Goal: Information Seeking & Learning: Learn about a topic

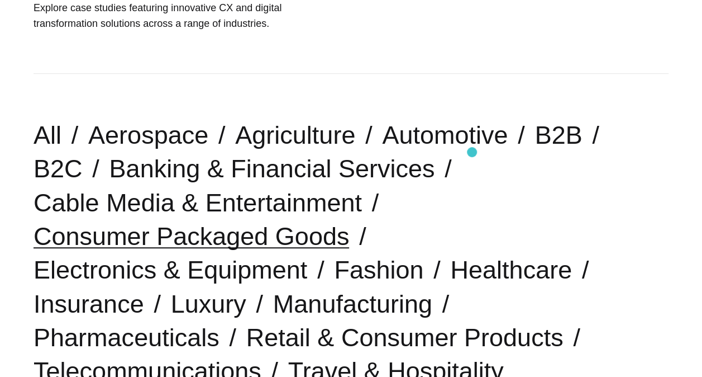
scroll to position [207, 0]
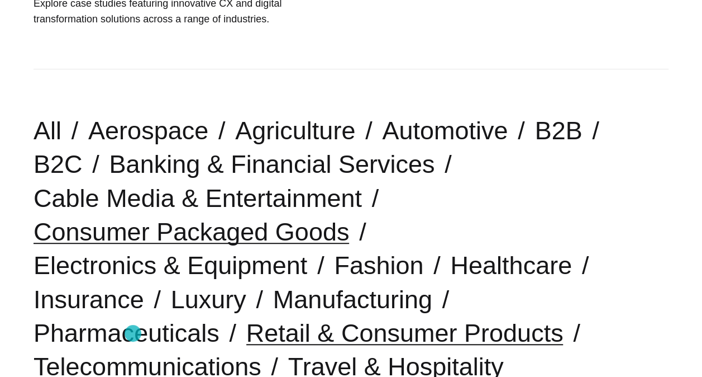
click at [246, 333] on link "Retail & Consumer Products" at bounding box center [404, 332] width 317 height 28
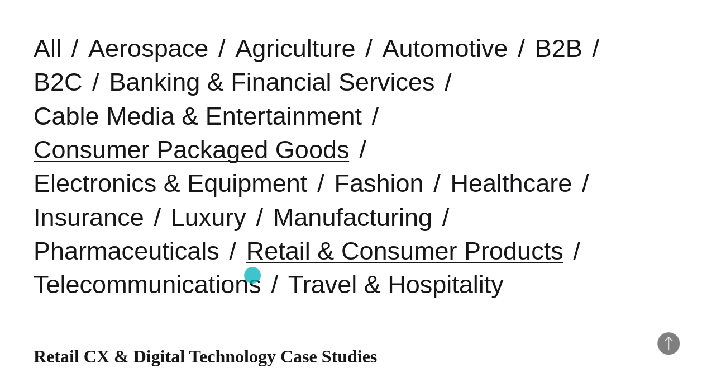
scroll to position [291, 0]
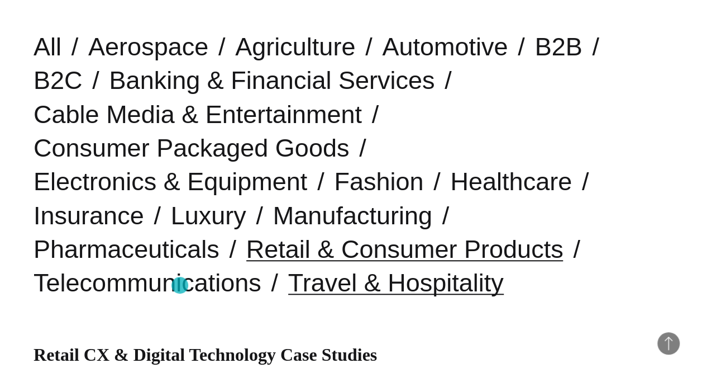
click at [288, 285] on link "Travel & Hospitality" at bounding box center [396, 282] width 216 height 28
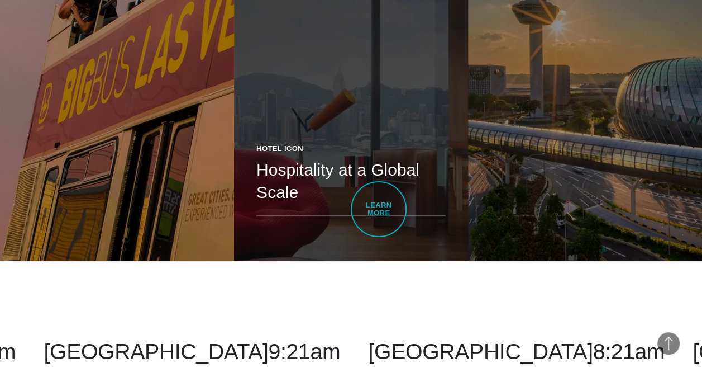
scroll to position [841, 0]
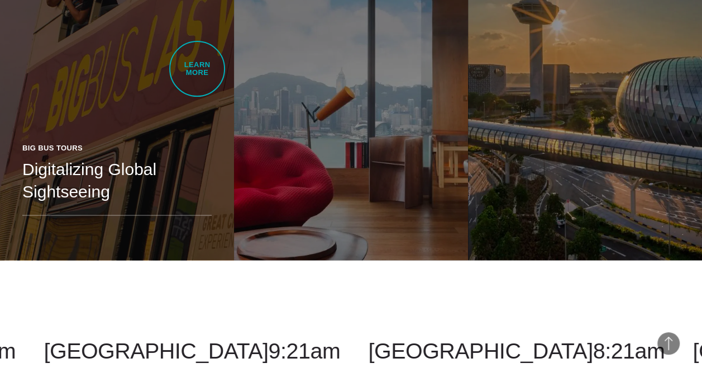
click at [197, 69] on link "Big Bus Tours Digitalizing Global Sightseeing Creating an adventure and experie…" at bounding box center [117, 75] width 234 height 369
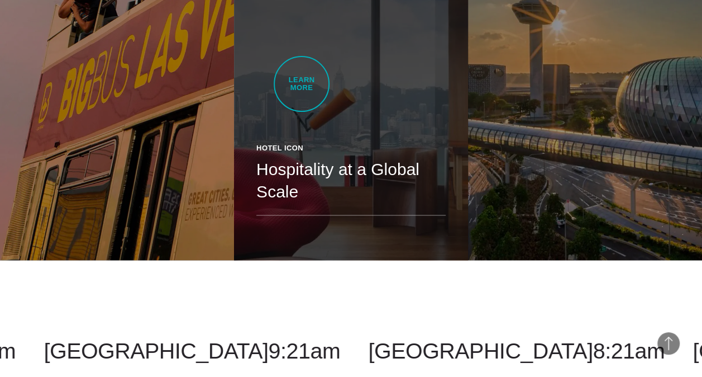
click at [302, 84] on link "Hotel Icon Hospitality at a Global Scale We designed a fully responsive, multi …" at bounding box center [351, 75] width 234 height 369
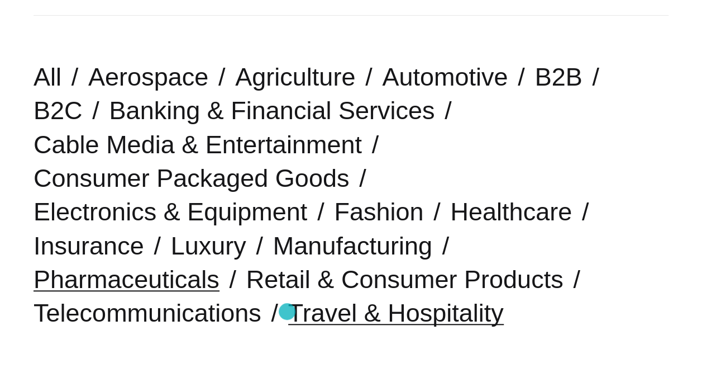
scroll to position [261, 0]
